Goal: Find specific page/section: Find specific page/section

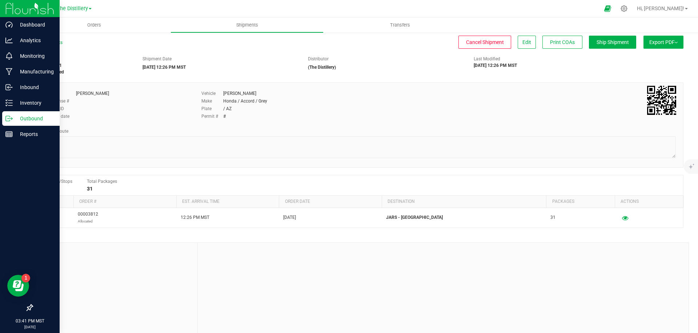
click at [15, 118] on p "Outbound" at bounding box center [35, 118] width 44 height 9
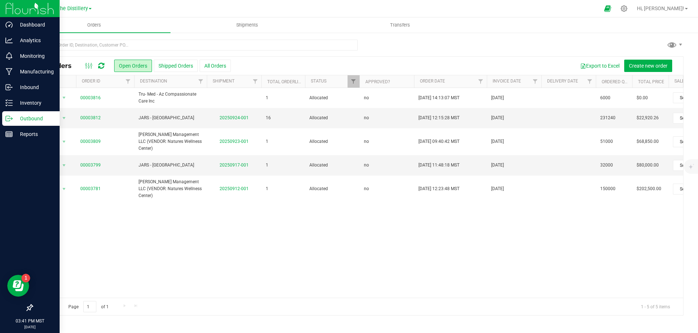
click at [255, 57] on div "All Orders Open Orders Shipped Orders All Orders Export to Excel Create new ord…" at bounding box center [357, 66] width 650 height 18
click at [257, 63] on div "Export to Excel Create new order" at bounding box center [454, 66] width 447 height 12
drag, startPoint x: 80, startPoint y: 10, endPoint x: 76, endPoint y: 16, distance: 7.1
click at [80, 10] on span "The Distillery" at bounding box center [72, 8] width 31 height 6
click at [74, 25] on link "[PERSON_NAME] Extracts (Life Changers Investments LLC)" at bounding box center [74, 26] width 106 height 10
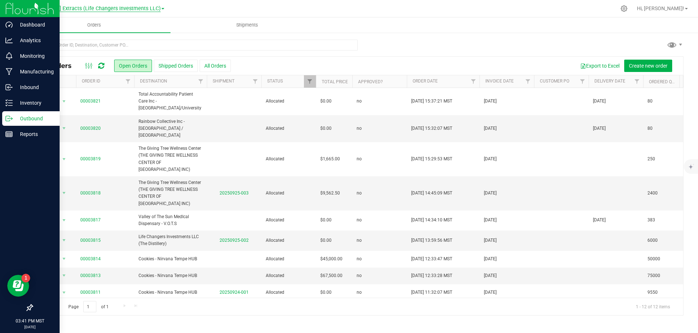
click at [123, 11] on span "[PERSON_NAME] Extracts (Life Changers Investments LLC)" at bounding box center [91, 8] width 140 height 7
click at [57, 33] on link "The Distillery" at bounding box center [92, 36] width 143 height 10
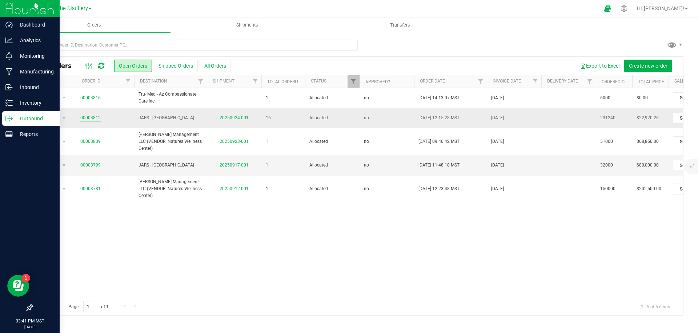
click at [97, 121] on link "00003812" at bounding box center [90, 117] width 20 height 7
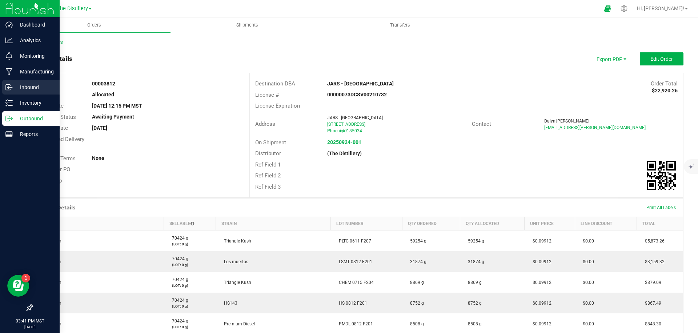
click at [39, 88] on p "Inbound" at bounding box center [35, 87] width 44 height 9
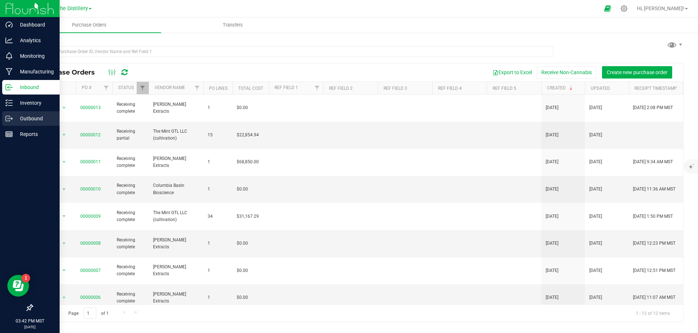
click at [17, 118] on p "Outbound" at bounding box center [35, 118] width 44 height 9
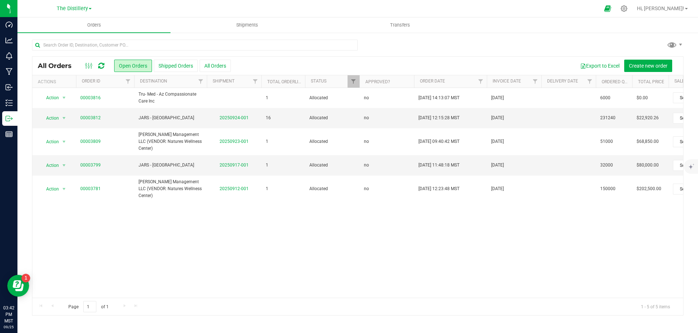
click at [456, 51] on div at bounding box center [357, 48] width 651 height 17
